Goal: Transaction & Acquisition: Purchase product/service

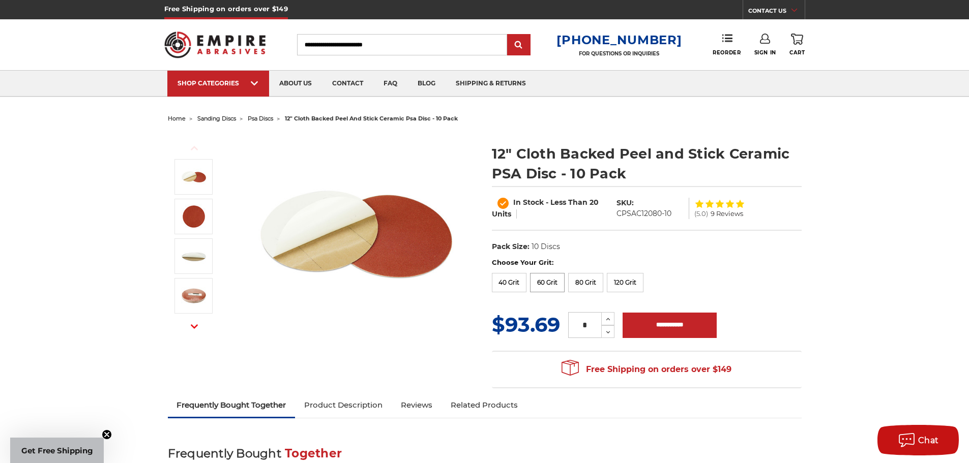
click at [543, 285] on label "60 Grit" at bounding box center [547, 282] width 35 height 19
click at [511, 285] on label "40 Grit" at bounding box center [509, 282] width 35 height 19
click at [550, 282] on label "60 Grit" at bounding box center [547, 282] width 35 height 19
click at [522, 287] on label "40 Grit" at bounding box center [509, 282] width 35 height 19
click at [585, 283] on label "80 Grit" at bounding box center [585, 282] width 35 height 19
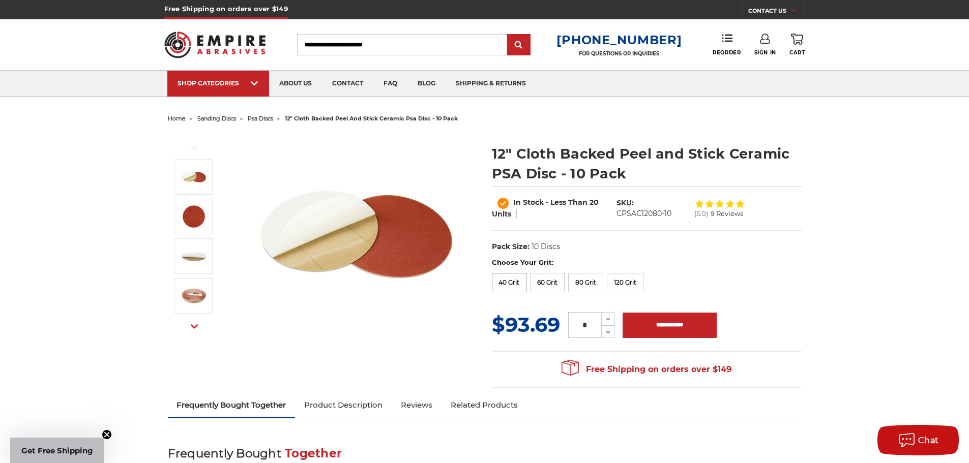
click at [521, 287] on label "40 Grit" at bounding box center [509, 282] width 35 height 19
click at [538, 285] on label "60 Grit" at bounding box center [547, 282] width 35 height 19
click at [548, 161] on h1 "12" Cloth Backed Peel and Stick Ceramic PSA Disc - 10 Pack" at bounding box center [647, 164] width 310 height 40
click at [587, 168] on h1 "12" Cloth Backed Peel and Stick Ceramic PSA Disc - 10 Pack" at bounding box center [647, 164] width 310 height 40
click at [516, 283] on label "40 Grit" at bounding box center [509, 282] width 35 height 19
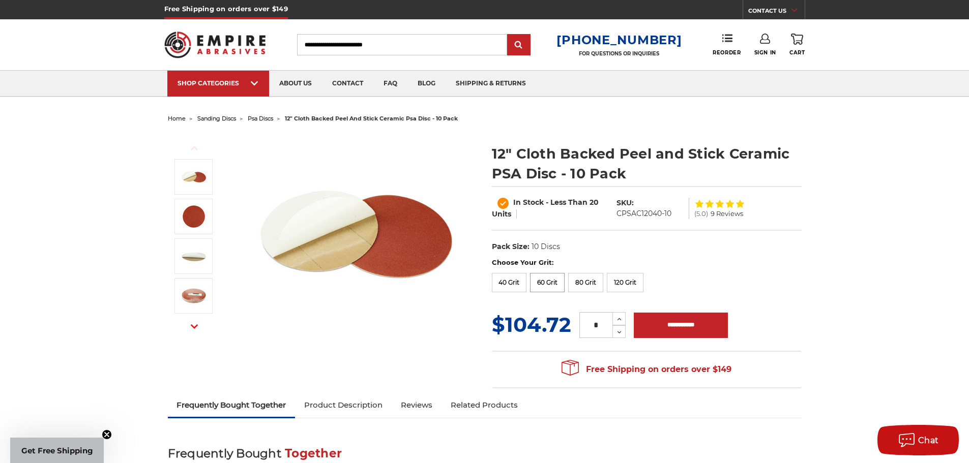
click at [542, 284] on label "60 Grit" at bounding box center [547, 282] width 35 height 19
click at [522, 173] on h1 "12" Cloth Backed Peel and Stick Ceramic PSA Disc - 10 Pack" at bounding box center [647, 164] width 310 height 40
click at [319, 404] on link "Product Description" at bounding box center [343, 405] width 97 height 22
